Goal: Find specific page/section: Find specific page/section

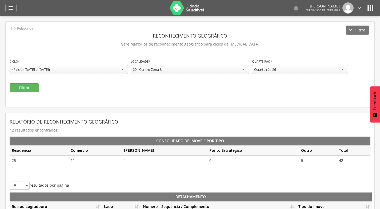
click at [281, 69] on div "Quarteirão 26" at bounding box center [300, 69] width 96 height 9
click at [33, 86] on button "Filtrar" at bounding box center [24, 88] width 29 height 9
drag, startPoint x: 272, startPoint y: 70, endPoint x: 270, endPoint y: 66, distance: 3.6
click at [271, 67] on div "Quarteirão 21" at bounding box center [265, 69] width 22 height 5
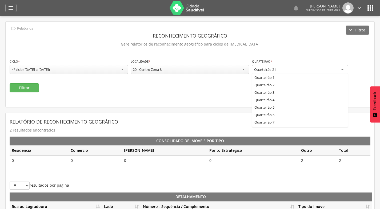
click at [190, 72] on div "20 - Centro Zona 8" at bounding box center [190, 69] width 118 height 9
click at [295, 68] on div at bounding box center [300, 70] width 96 height 10
click at [279, 70] on div "Quarteirão 7" at bounding box center [300, 70] width 96 height 10
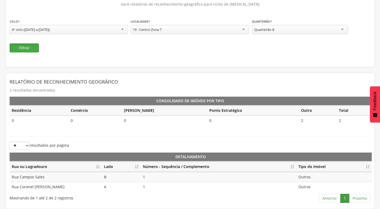
click at [35, 46] on button "Filtrar" at bounding box center [24, 47] width 29 height 9
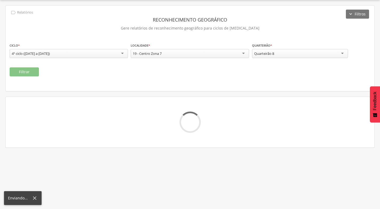
scroll to position [16, 0]
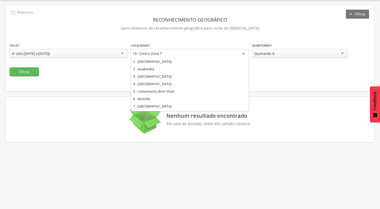
click at [235, 56] on div "19 - Centro Zona 7" at bounding box center [190, 54] width 118 height 10
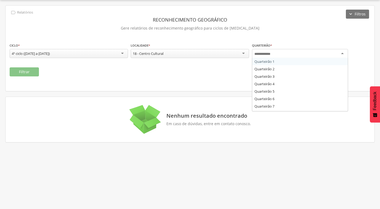
scroll to position [0, 0]
click at [285, 53] on div at bounding box center [300, 54] width 96 height 10
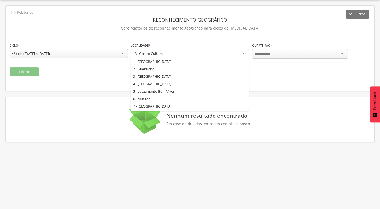
click at [168, 57] on div "18 - Centro Cultural" at bounding box center [190, 54] width 118 height 10
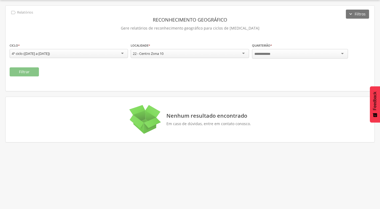
click at [311, 52] on div at bounding box center [300, 54] width 96 height 10
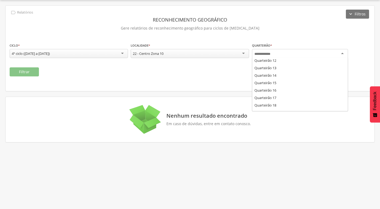
scroll to position [74, 0]
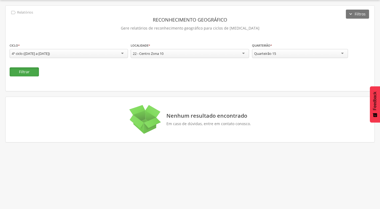
click at [21, 72] on button "Filtrar" at bounding box center [24, 72] width 29 height 9
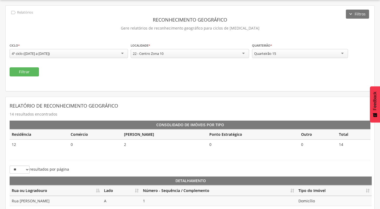
click at [279, 54] on div "Quarteirão 15" at bounding box center [300, 53] width 96 height 9
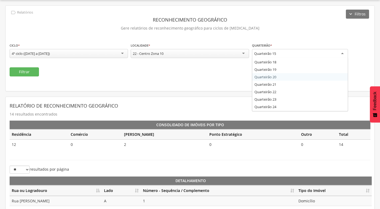
scroll to position [127, 0]
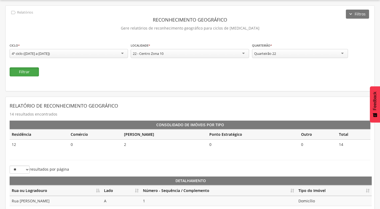
click at [28, 73] on button "Filtrar" at bounding box center [24, 72] width 29 height 9
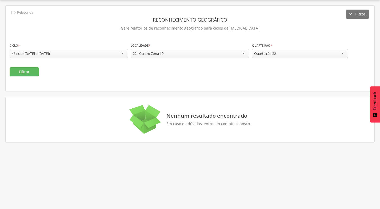
click at [314, 54] on div "Quarteirão 22" at bounding box center [300, 53] width 96 height 9
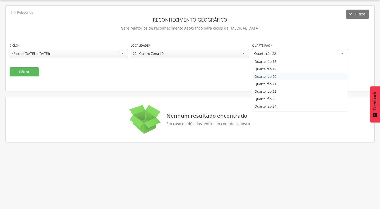
drag, startPoint x: 278, startPoint y: 77, endPoint x: 245, endPoint y: 77, distance: 33.1
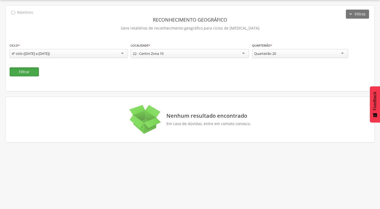
click at [30, 70] on button "Filtrar" at bounding box center [24, 72] width 29 height 9
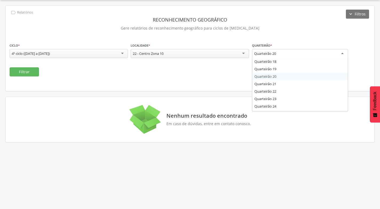
click at [304, 56] on div "Quarteirão 20" at bounding box center [300, 54] width 96 height 10
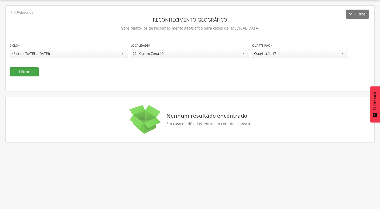
click at [37, 69] on button "Filtrar" at bounding box center [24, 72] width 29 height 9
click at [305, 51] on div "Quarteirão 17" at bounding box center [300, 53] width 96 height 9
click at [16, 71] on button "Filtrar" at bounding box center [24, 72] width 29 height 9
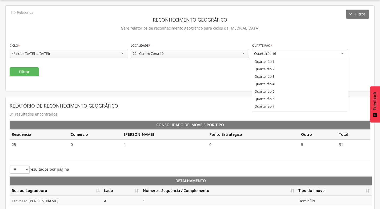
click at [297, 57] on div "Quarteirão 16" at bounding box center [300, 54] width 96 height 10
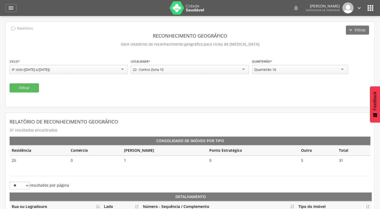
click at [362, 8] on icon "" at bounding box center [359, 8] width 6 height 6
click at [344, 31] on link "Sair" at bounding box center [341, 30] width 42 height 7
